Goal: Transaction & Acquisition: Purchase product/service

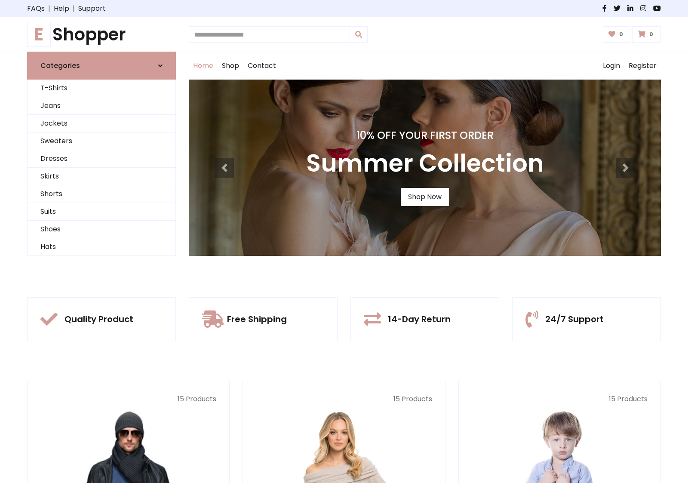
click at [344, 241] on div "10% Off Your First Order Summer Collection Shop Now" at bounding box center [425, 168] width 472 height 176
click at [424, 196] on link "Shop Now" at bounding box center [425, 197] width 48 height 18
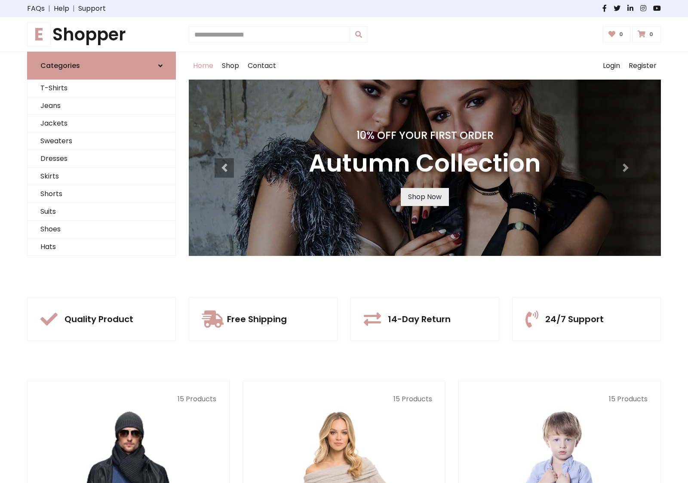
click at [424, 196] on link "Shop Now" at bounding box center [425, 197] width 48 height 18
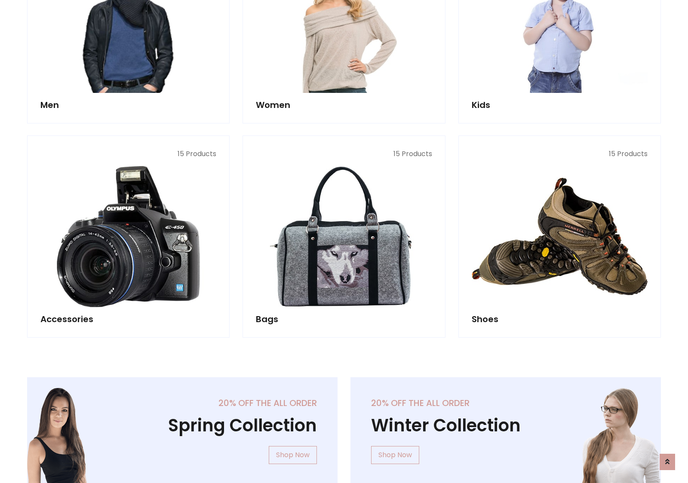
scroll to position [857, 0]
